Goal: Task Accomplishment & Management: Manage account settings

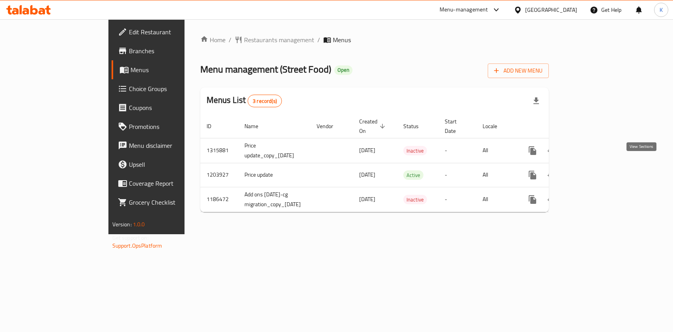
click at [594, 170] on icon "enhanced table" at bounding box center [589, 174] width 9 height 9
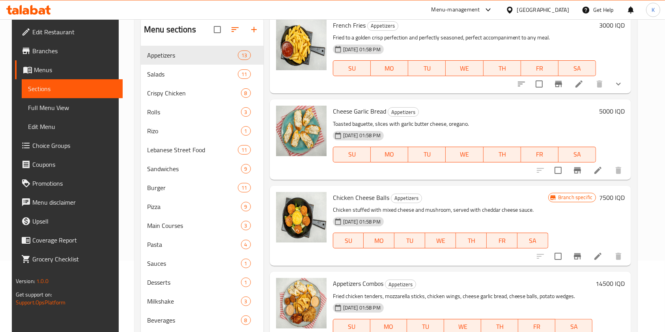
scroll to position [113, 0]
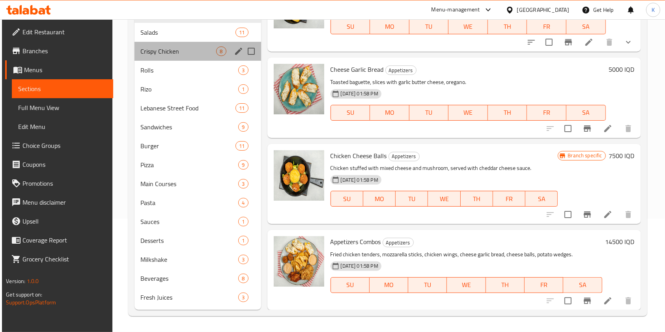
click at [177, 57] on div "Crispy Chicken 8" at bounding box center [197, 51] width 127 height 19
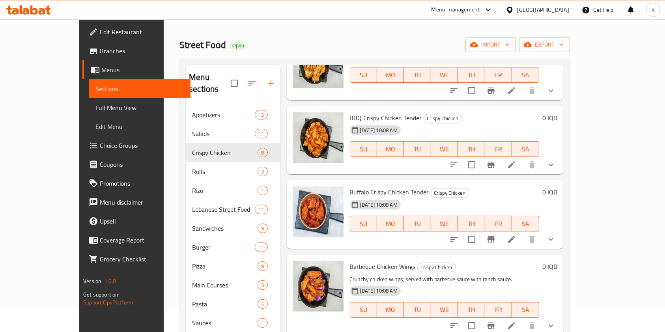
scroll to position [113, 0]
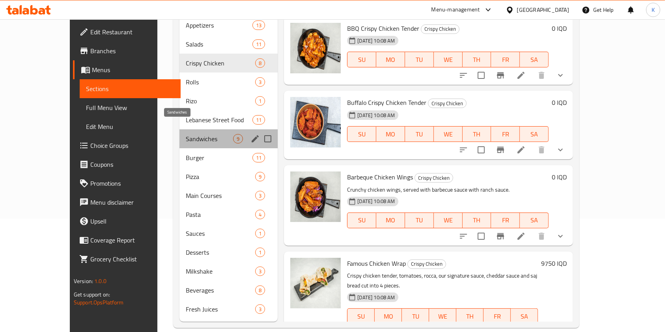
click at [186, 134] on span "Sandwiches" at bounding box center [209, 138] width 47 height 9
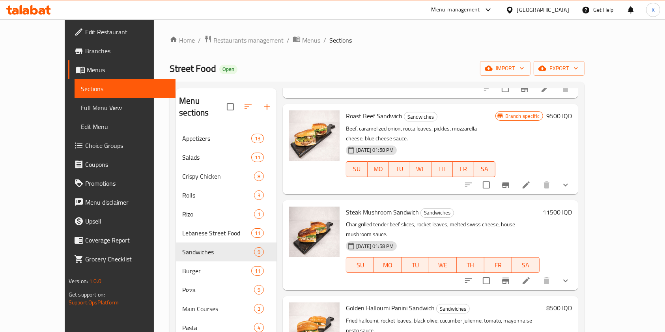
scroll to position [113, 0]
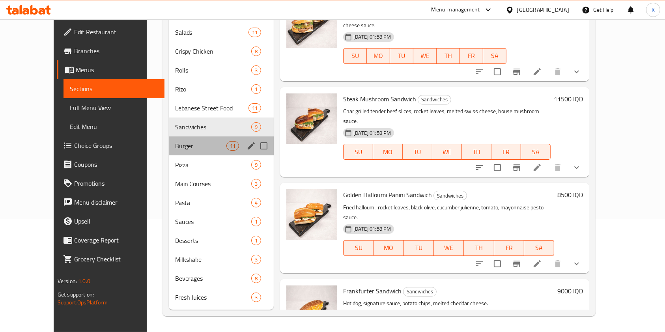
click at [169, 153] on div "Burger 11" at bounding box center [221, 145] width 105 height 19
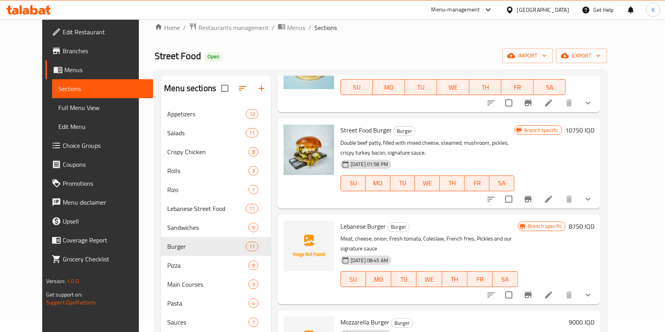
scroll to position [650, 0]
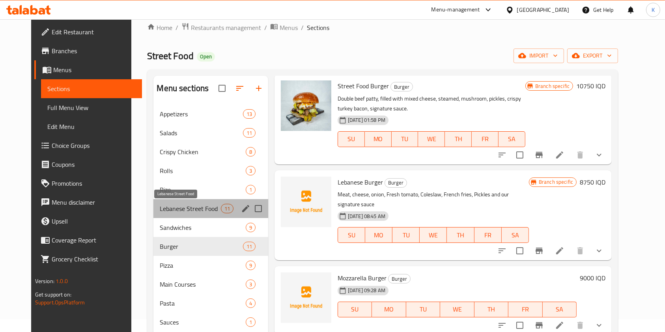
click at [180, 206] on span "Lebanese Street Food" at bounding box center [190, 208] width 61 height 9
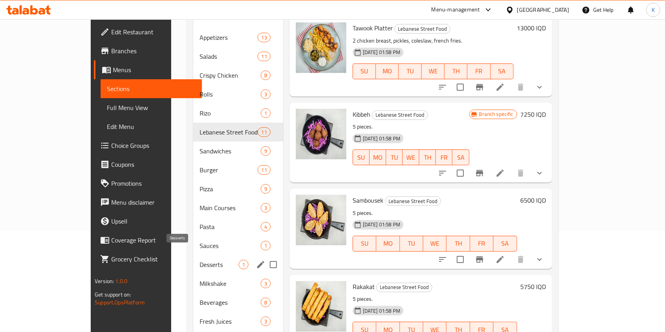
scroll to position [99, 0]
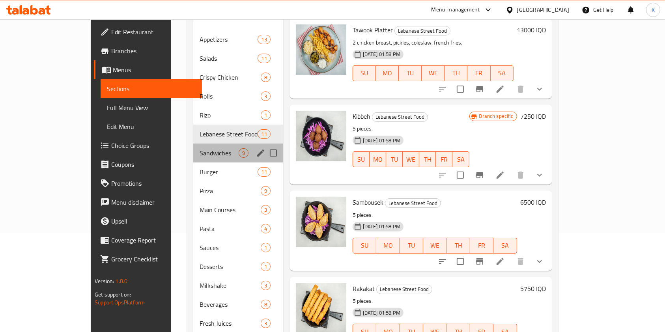
click at [193, 149] on div "Sandwiches 9" at bounding box center [237, 152] width 89 height 19
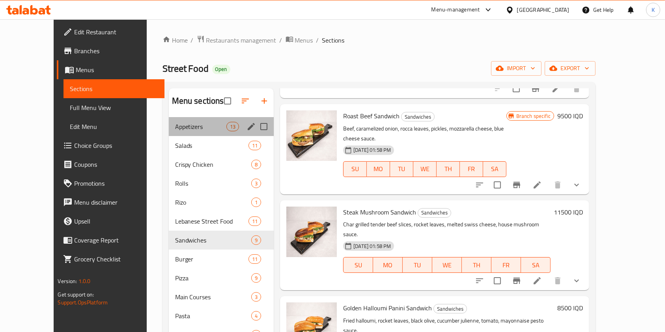
click at [169, 117] on div "Appetizers 13" at bounding box center [221, 126] width 105 height 19
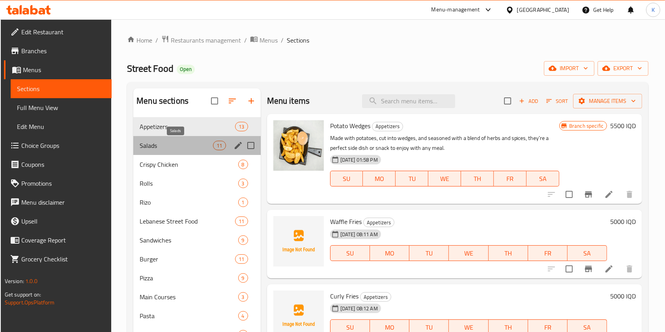
click at [196, 149] on span "Salads" at bounding box center [176, 145] width 73 height 9
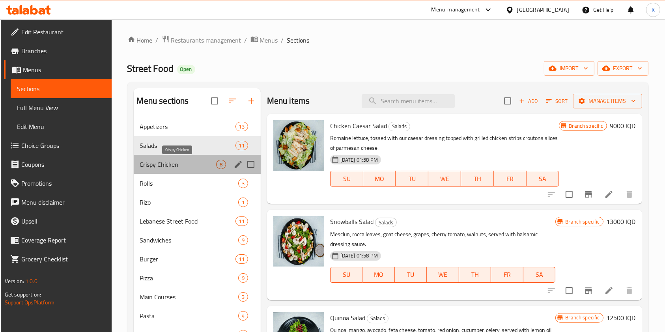
click at [188, 160] on span "Crispy Chicken" at bounding box center [178, 164] width 76 height 9
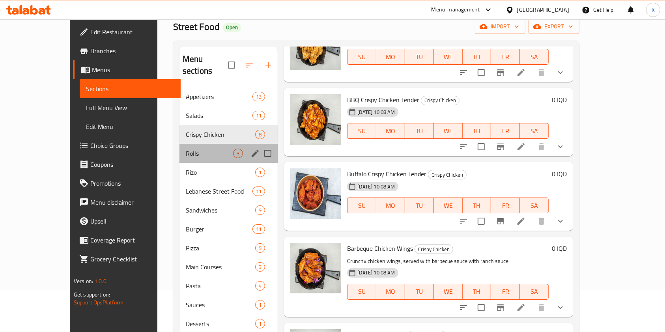
click at [179, 147] on div "Rolls 3" at bounding box center [228, 153] width 99 height 19
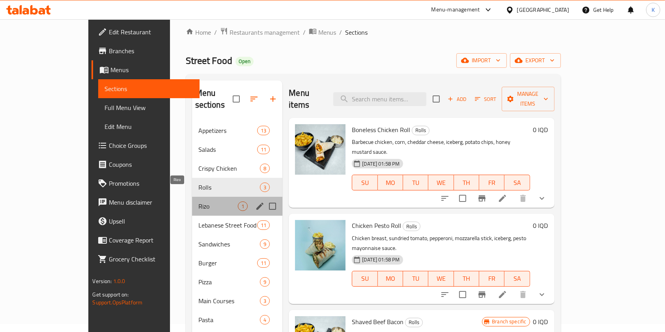
click at [198, 201] on span "Rizo" at bounding box center [218, 205] width 40 height 9
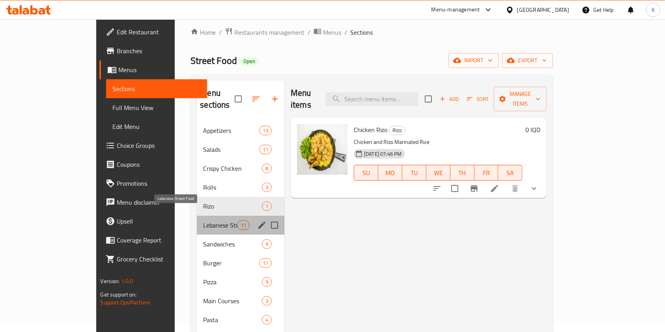
click at [203, 220] on span "Lebanese Street Food" at bounding box center [220, 224] width 34 height 9
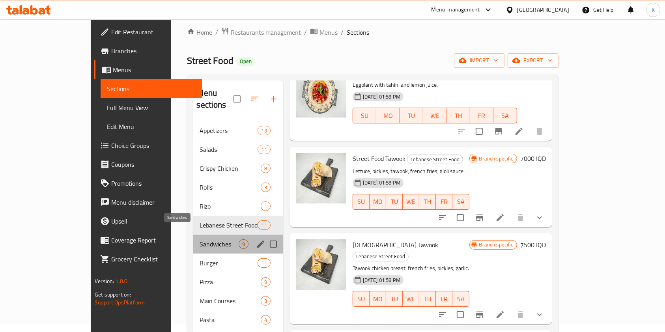
click at [199, 239] on span "Sandwiches" at bounding box center [218, 243] width 39 height 9
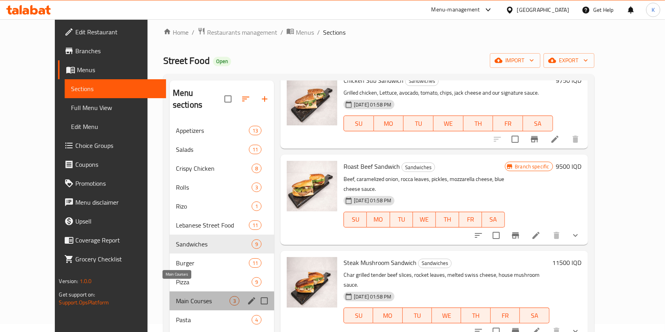
click at [176, 296] on span "Main Courses" at bounding box center [203, 300] width 54 height 9
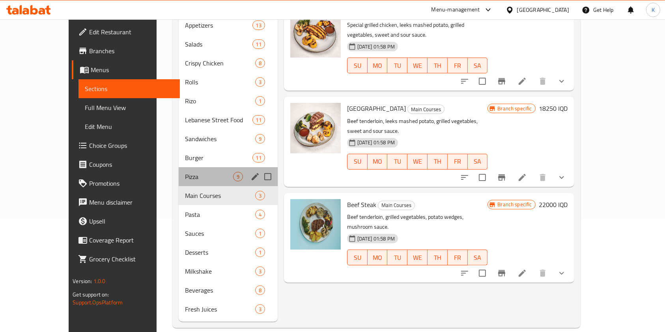
click at [179, 167] on div "Pizza 9" at bounding box center [228, 176] width 99 height 19
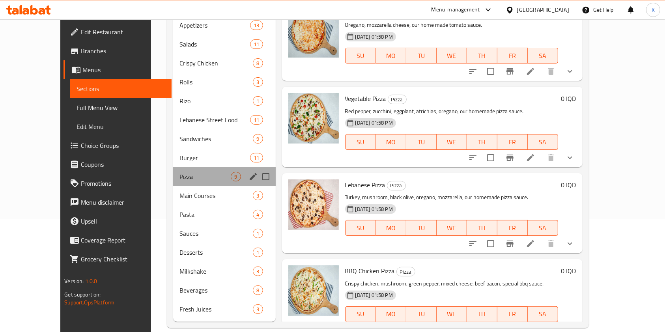
click at [173, 167] on div "Pizza 9" at bounding box center [224, 176] width 102 height 19
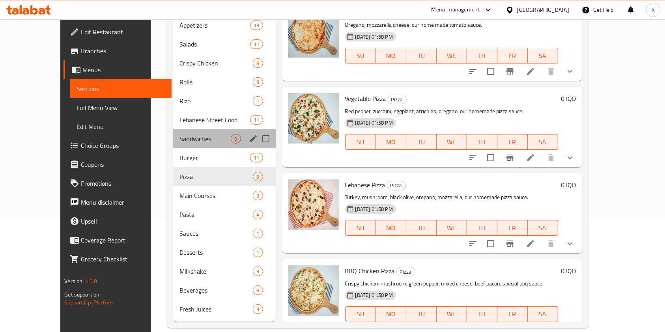
click at [173, 129] on div "Sandwiches 9" at bounding box center [224, 138] width 102 height 19
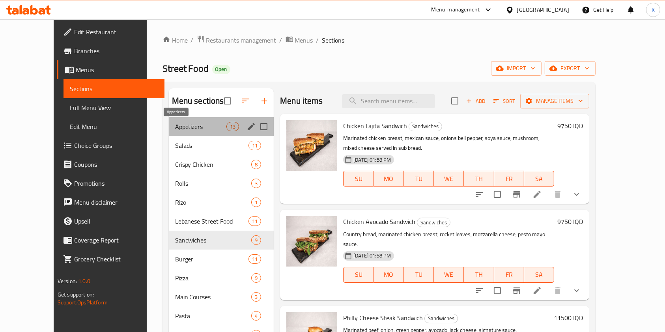
click at [181, 124] on span "Appetizers" at bounding box center [200, 126] width 51 height 9
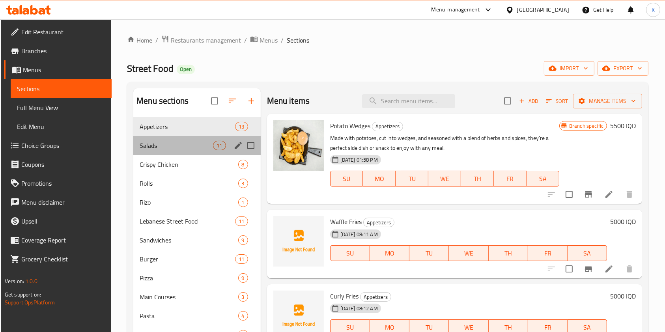
click at [174, 136] on div "Salads 11" at bounding box center [196, 145] width 127 height 19
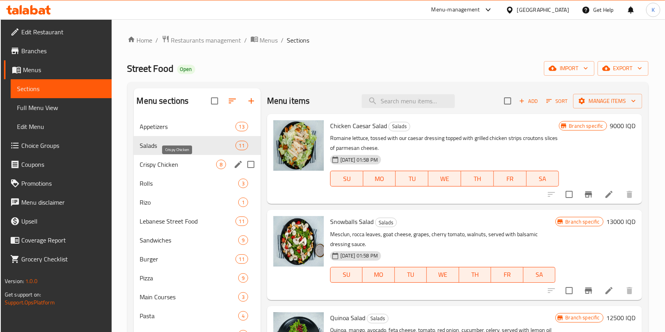
click at [158, 160] on span "Crispy Chicken" at bounding box center [178, 164] width 76 height 9
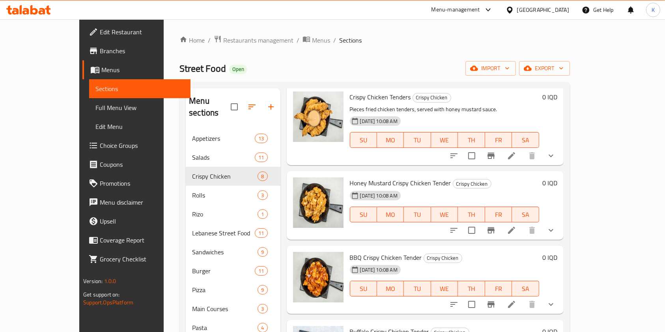
scroll to position [339, 0]
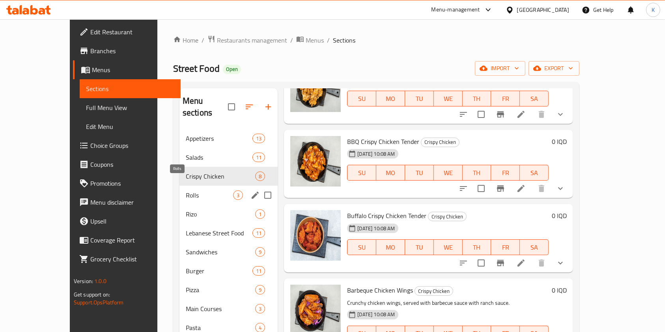
click at [186, 190] on span "Rolls" at bounding box center [209, 194] width 47 height 9
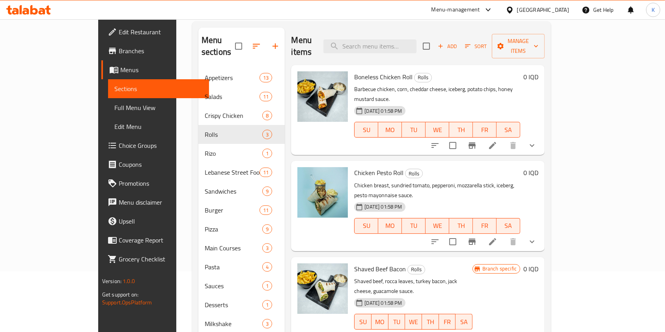
scroll to position [106, 0]
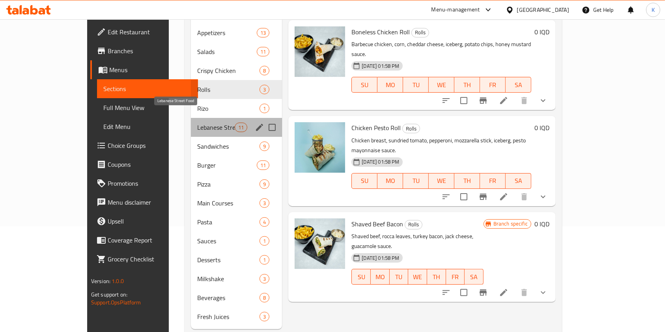
click at [197, 123] on span "Lebanese Street Food" at bounding box center [215, 127] width 37 height 9
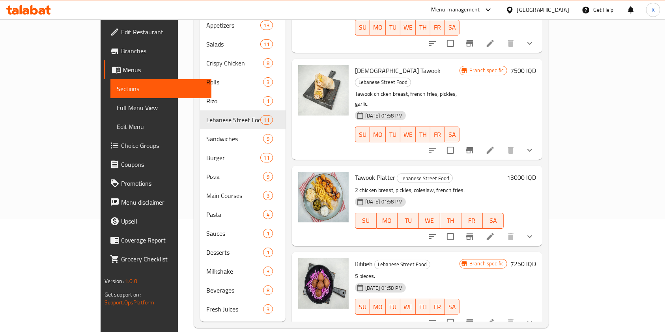
scroll to position [512, 0]
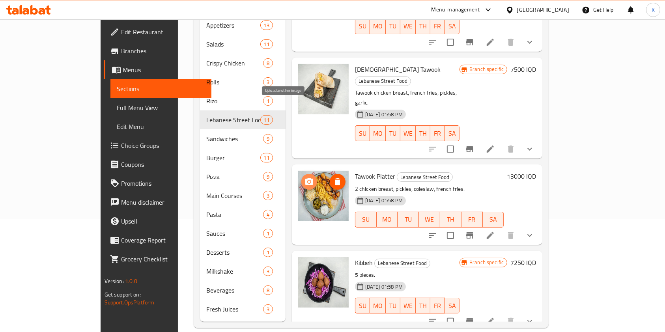
click at [304, 177] on icon "upload picture" at bounding box center [308, 181] width 9 height 9
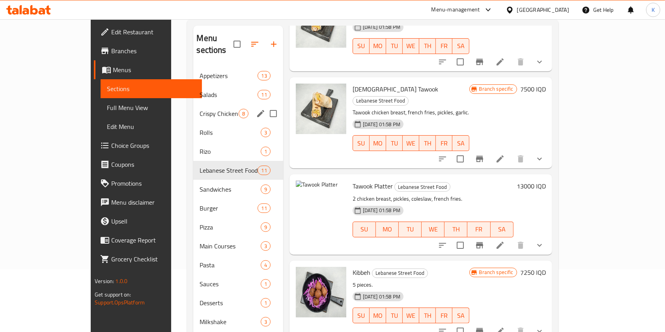
scroll to position [0, 0]
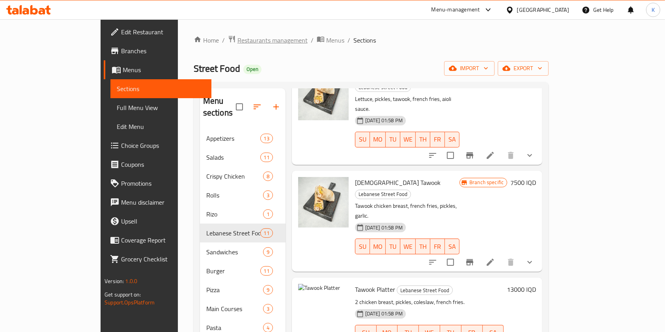
click at [237, 41] on span "Restaurants management" at bounding box center [272, 39] width 70 height 9
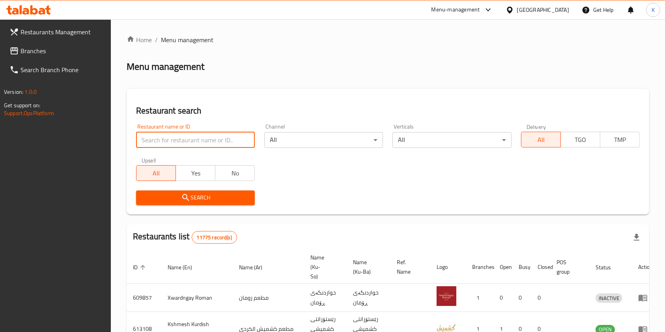
click at [209, 138] on input "search" at bounding box center [195, 140] width 119 height 16
type input "mazin for keto"
click button "Search" at bounding box center [195, 197] width 119 height 15
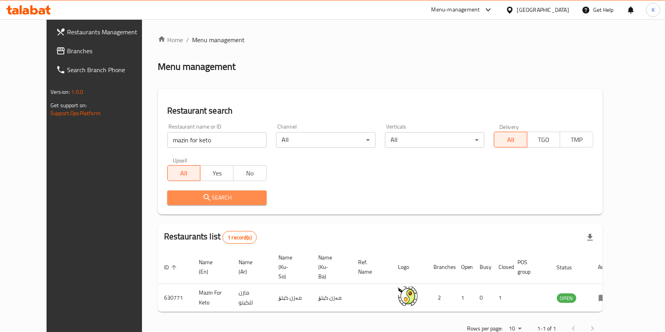
click at [213, 195] on span "Search" at bounding box center [216, 198] width 87 height 10
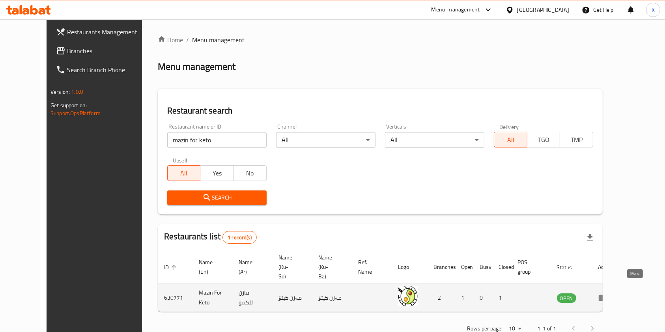
click at [607, 295] on icon "enhanced table" at bounding box center [602, 298] width 9 height 7
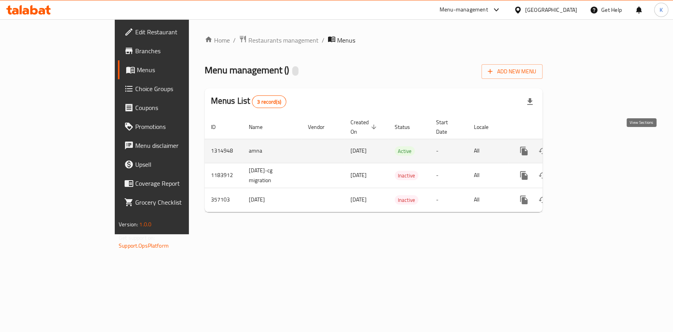
click at [585, 146] on icon "enhanced table" at bounding box center [580, 150] width 9 height 9
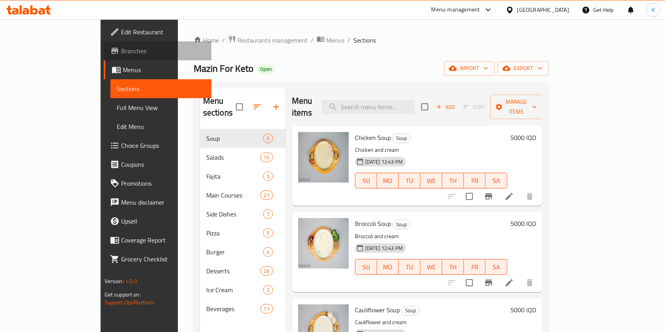
click at [104, 43] on link "Branches" at bounding box center [158, 50] width 108 height 19
